Goal: Task Accomplishment & Management: Complete application form

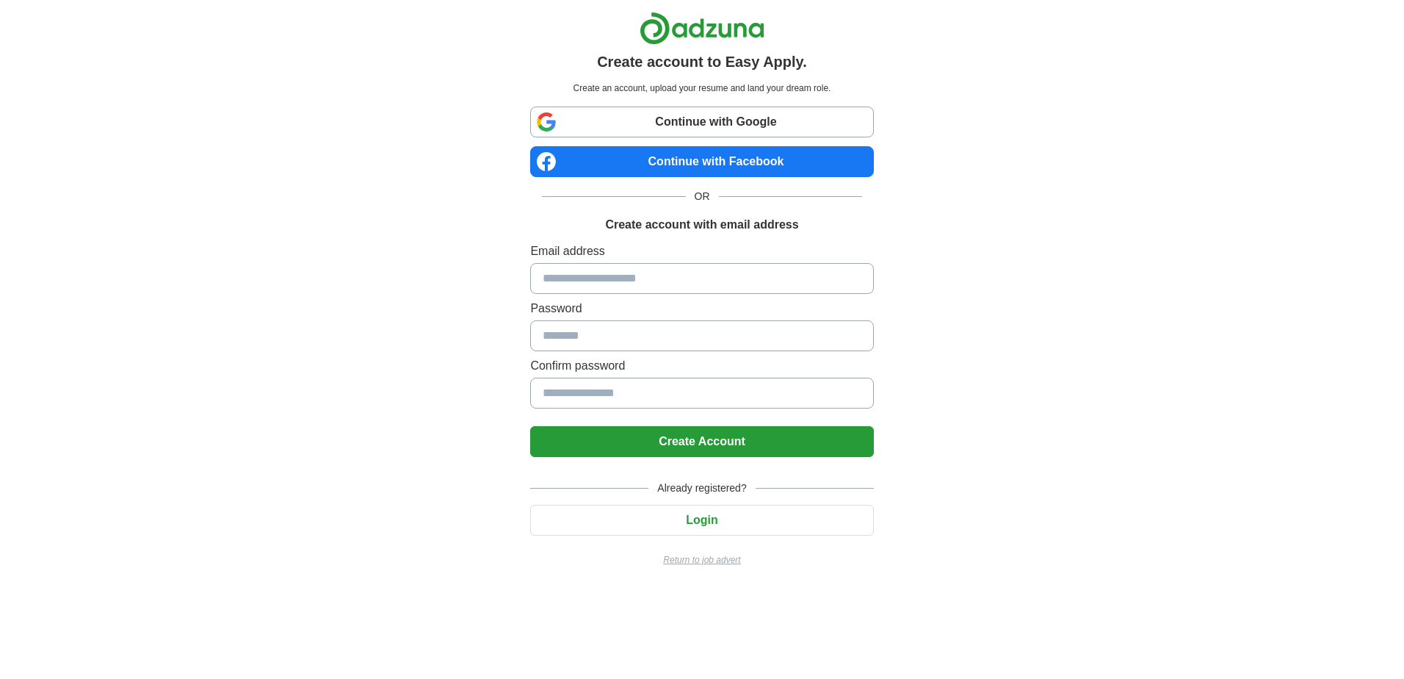
click at [674, 271] on input at bounding box center [701, 278] width 343 height 31
type input "**********"
click at [751, 446] on button "Create Account" at bounding box center [701, 441] width 343 height 31
